Goal: Information Seeking & Learning: Learn about a topic

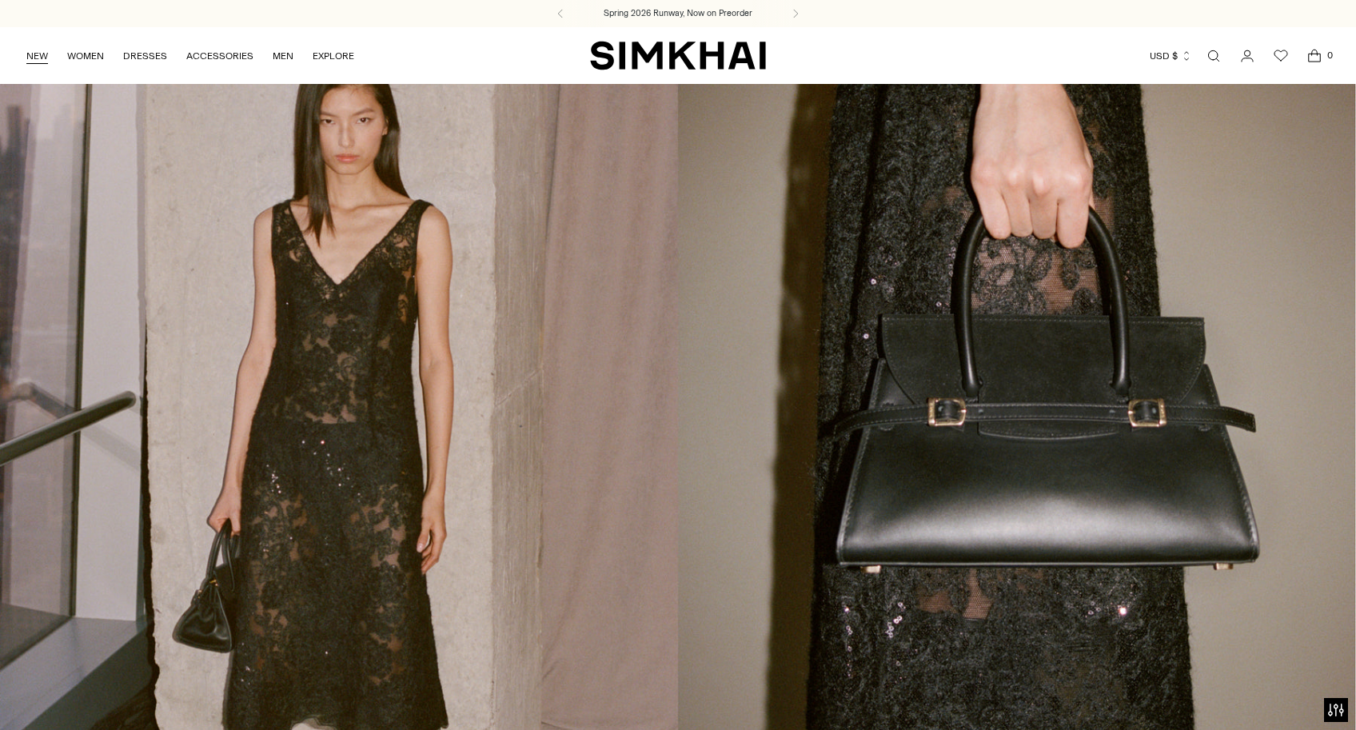
click at [46, 55] on link "NEW" at bounding box center [37, 55] width 22 height 35
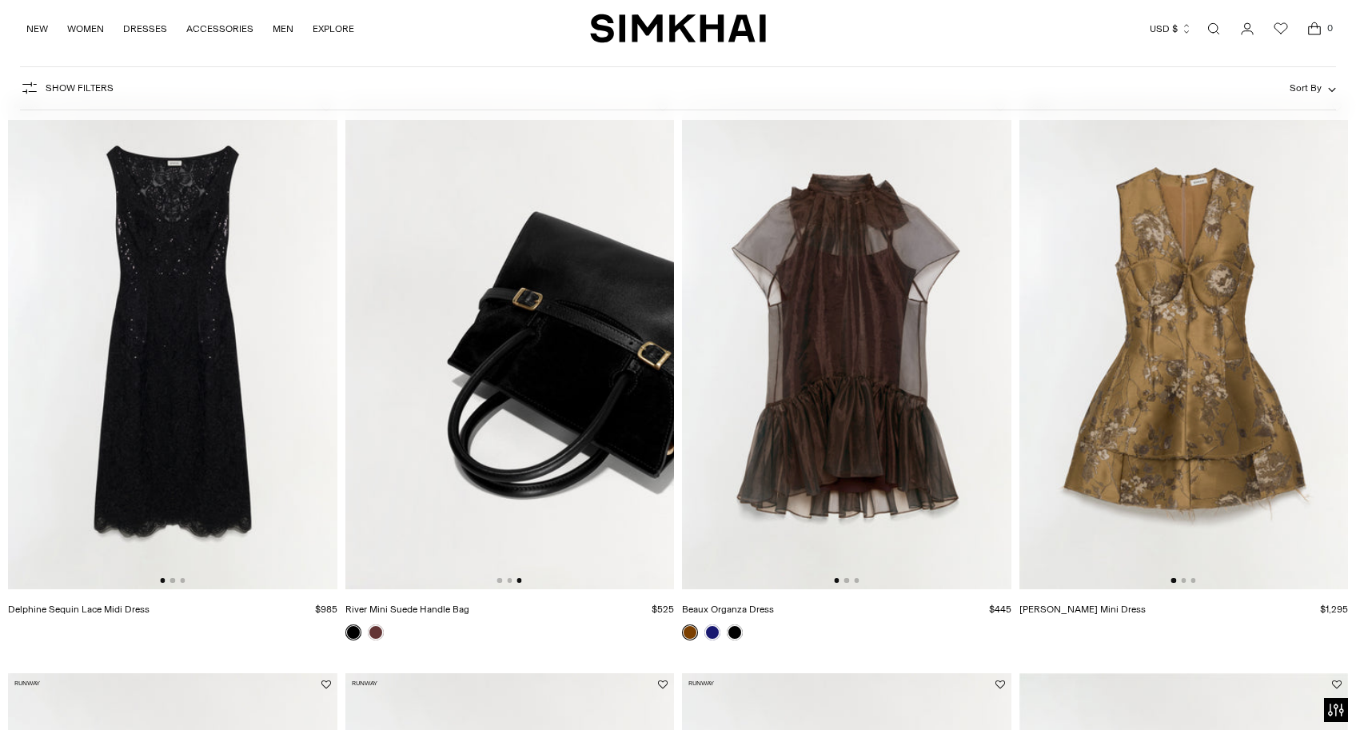
scroll to position [0, 658]
click at [370, 636] on link at bounding box center [376, 632] width 16 height 16
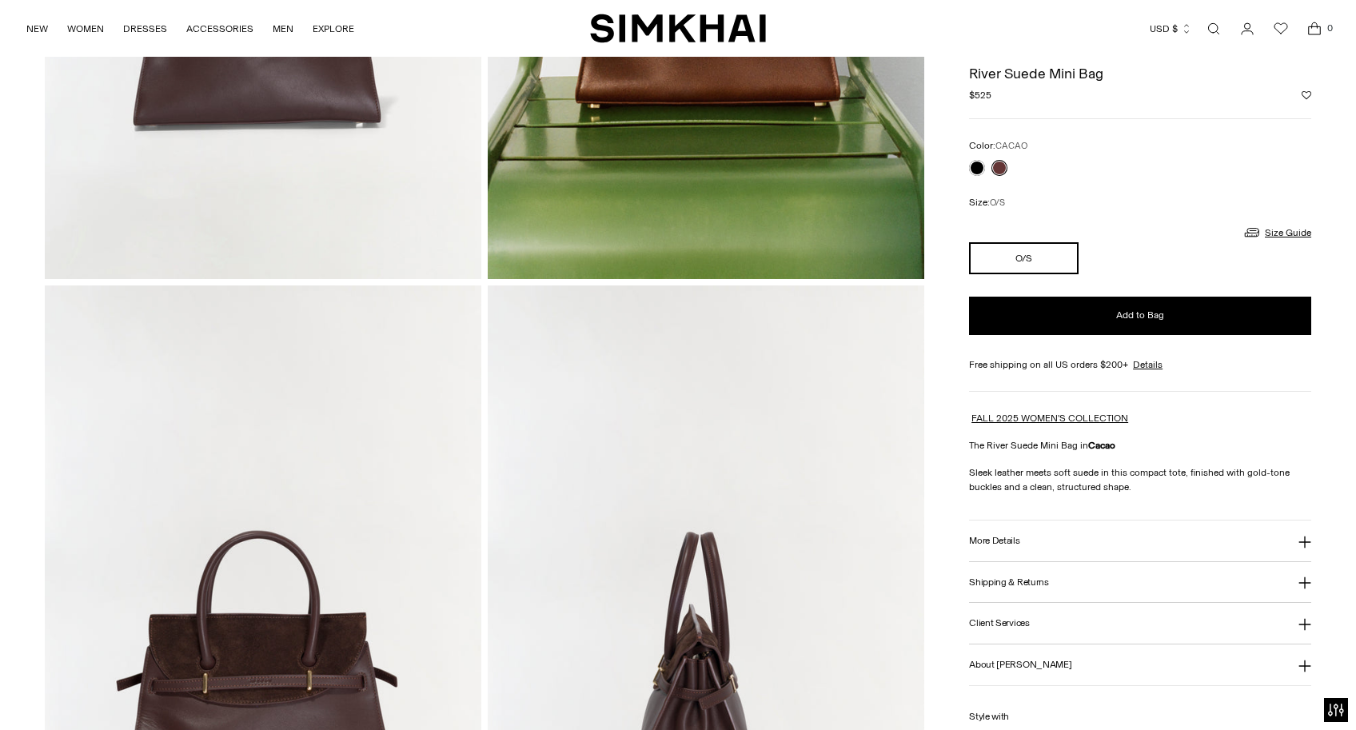
scroll to position [491, 0]
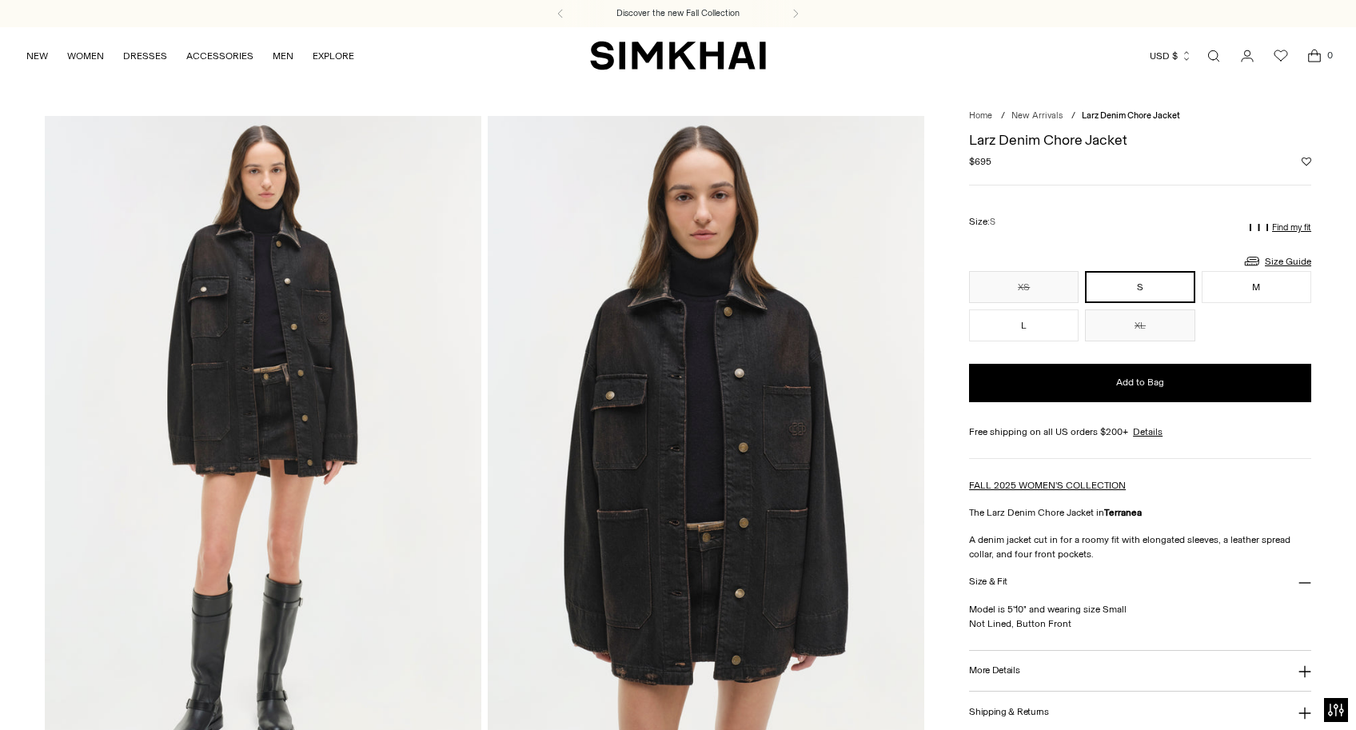
click at [271, 319] on img at bounding box center [263, 443] width 437 height 655
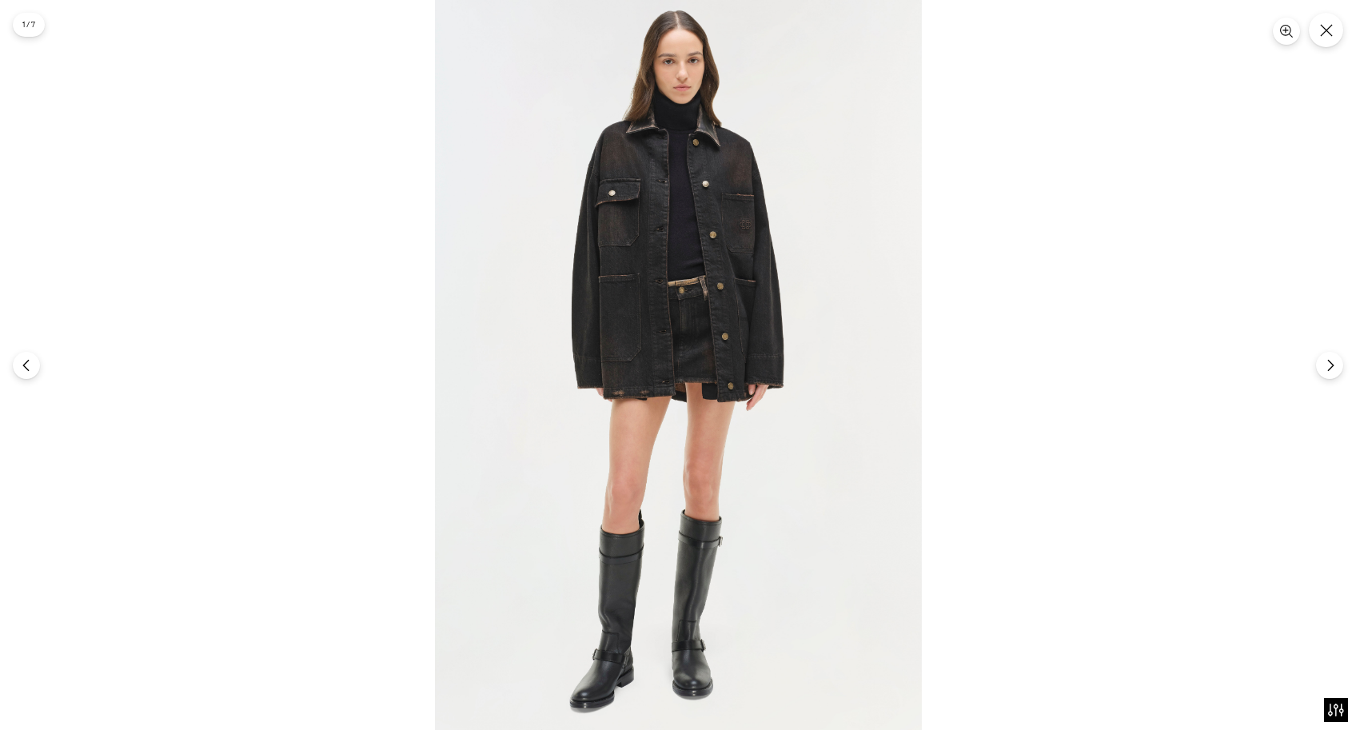
click at [681, 225] on img at bounding box center [678, 365] width 487 height 730
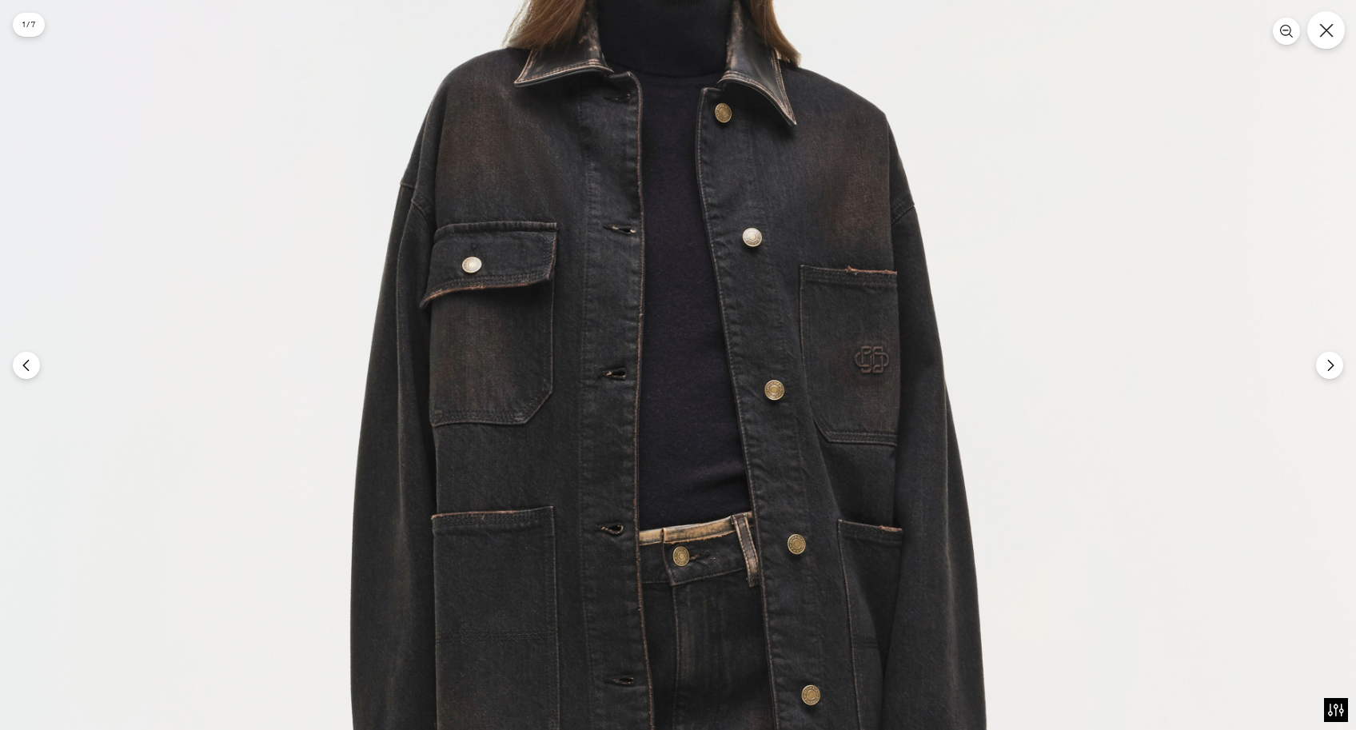
click at [1325, 42] on button "Close" at bounding box center [1326, 30] width 38 height 38
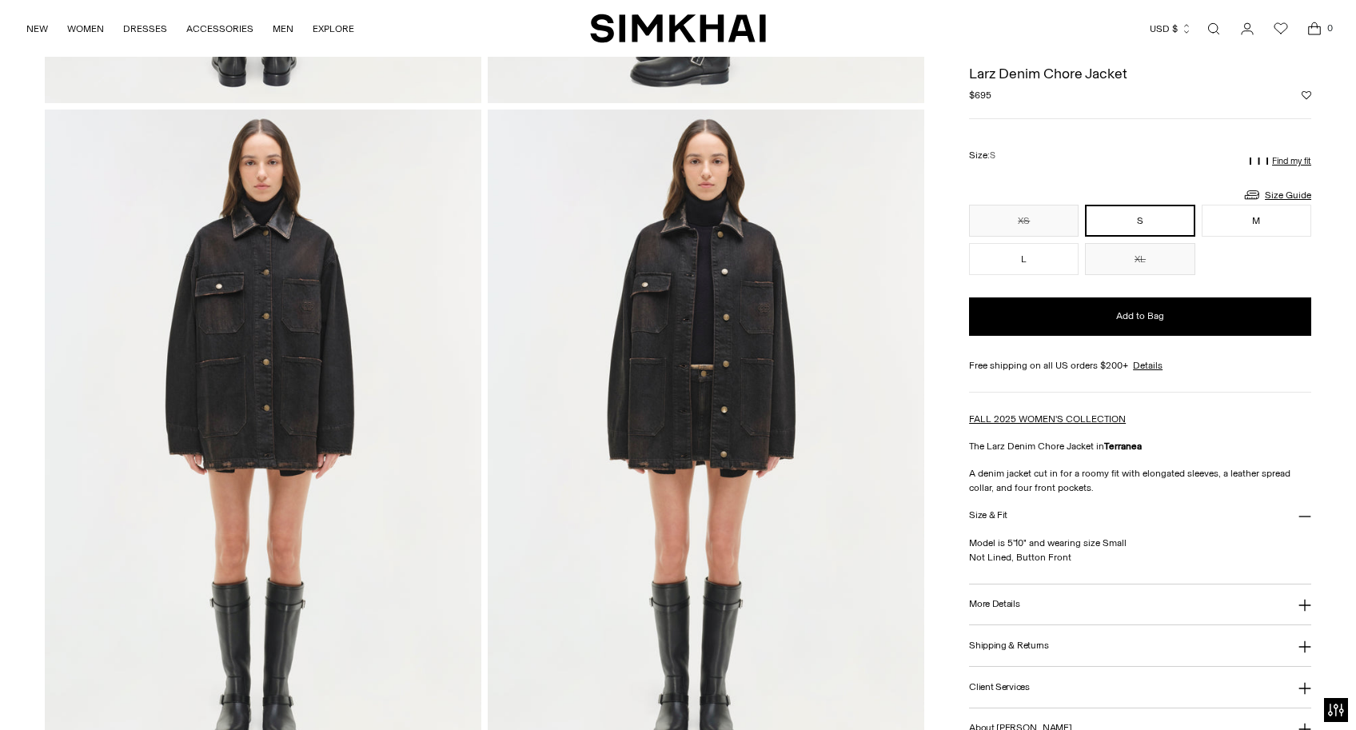
scroll to position [516, 0]
